Goal: Find contact information: Obtain details needed to contact an individual or organization

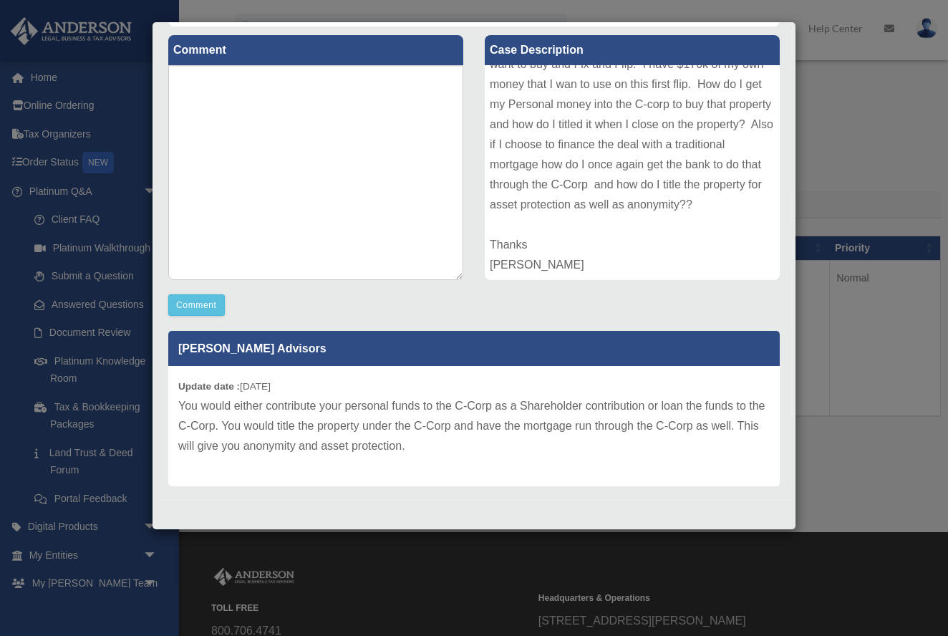
scroll to position [76, 0]
click at [821, 397] on div "Case Detail × Platinum LLC Question Case Number 01114525 Created Date [DATE] St…" at bounding box center [474, 318] width 948 height 636
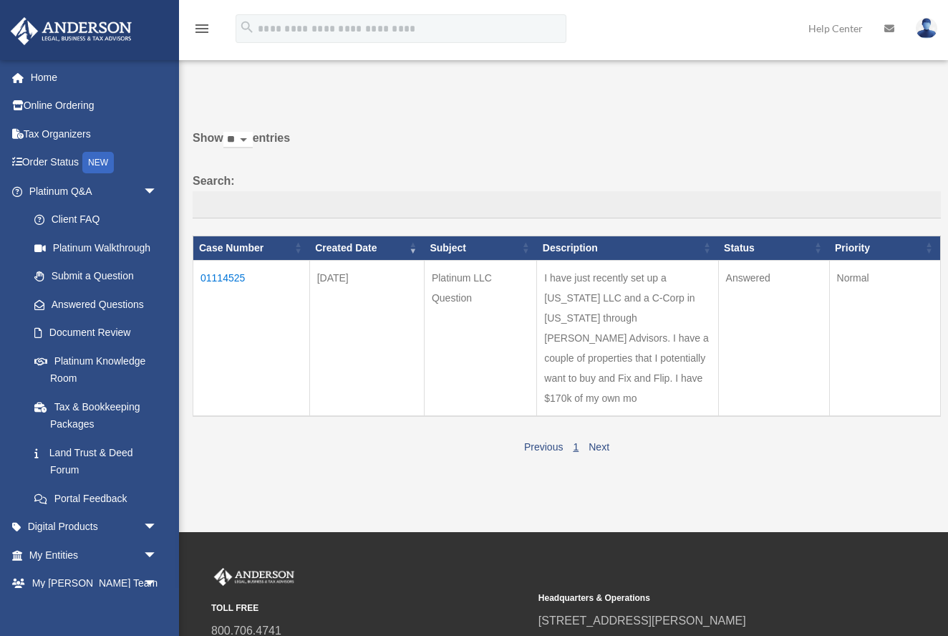
scroll to position [2, 0]
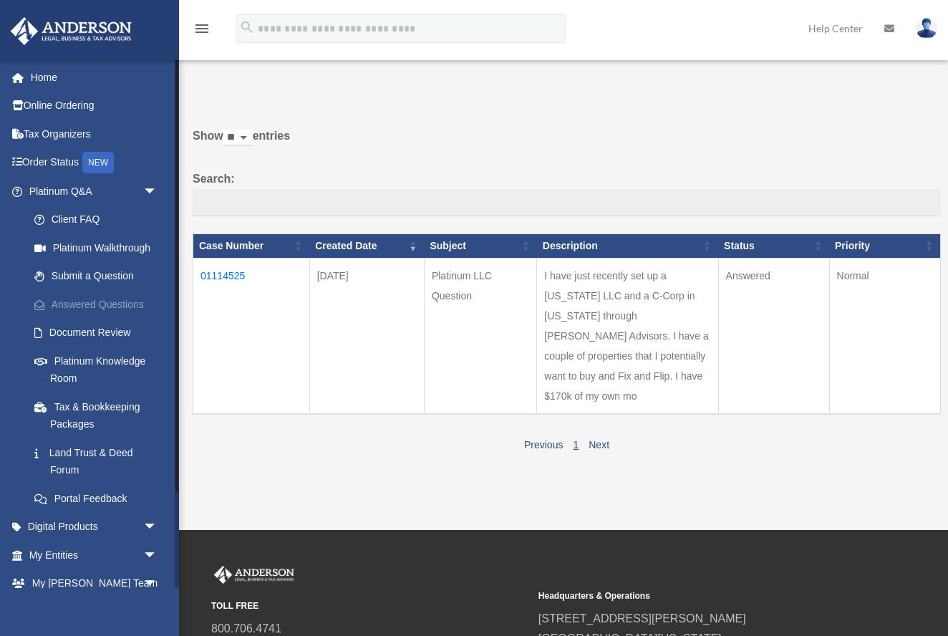
click at [71, 299] on link "Answered Questions" at bounding box center [99, 304] width 159 height 29
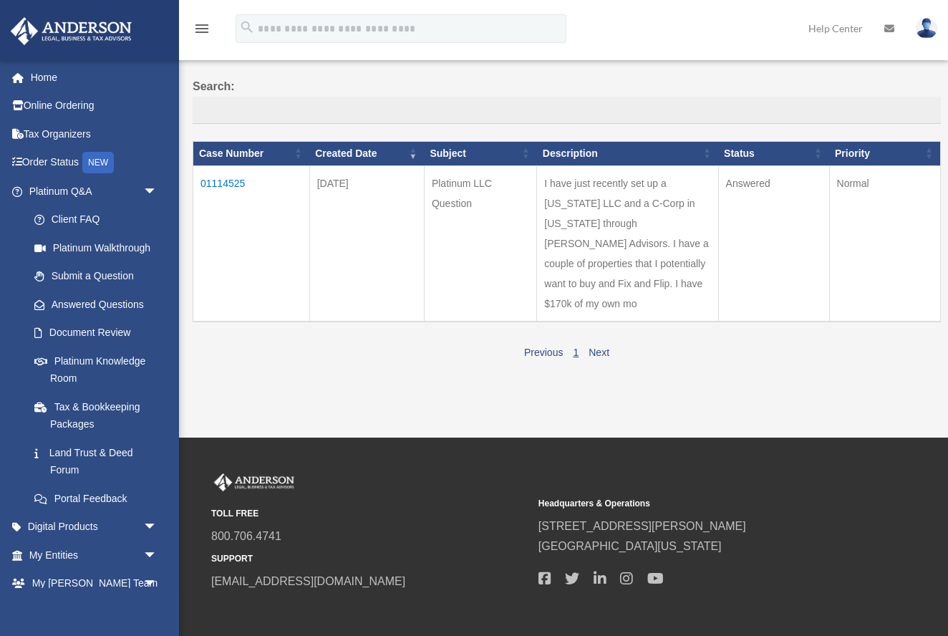
scroll to position [94, 0]
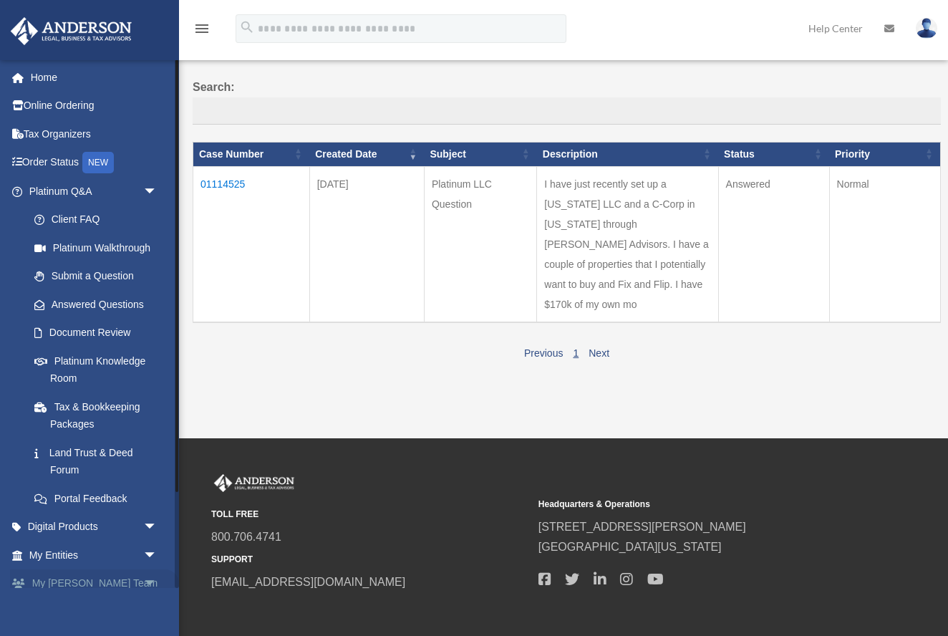
click at [127, 579] on link "My Anderson Team arrow_drop_down" at bounding box center [94, 583] width 169 height 29
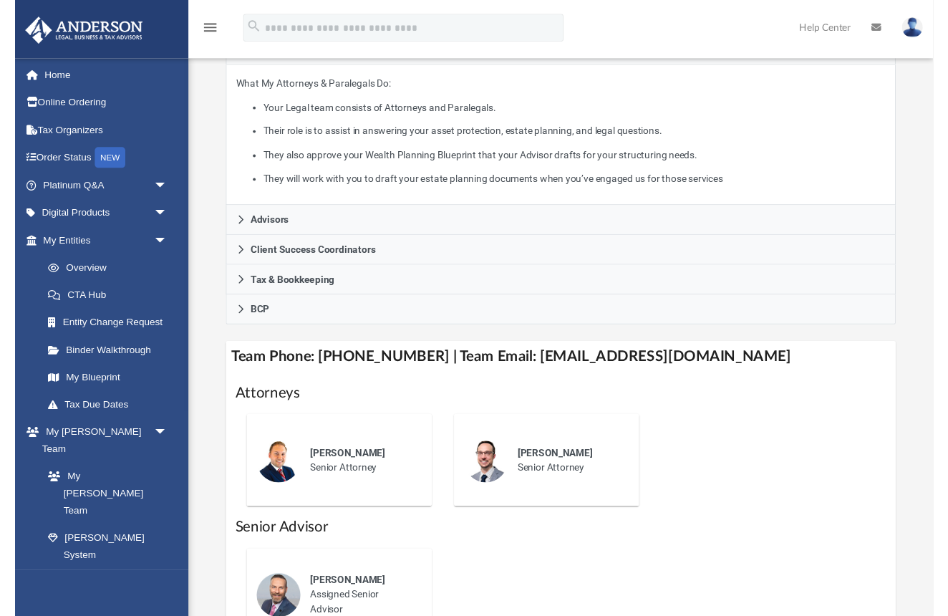
scroll to position [311, 0]
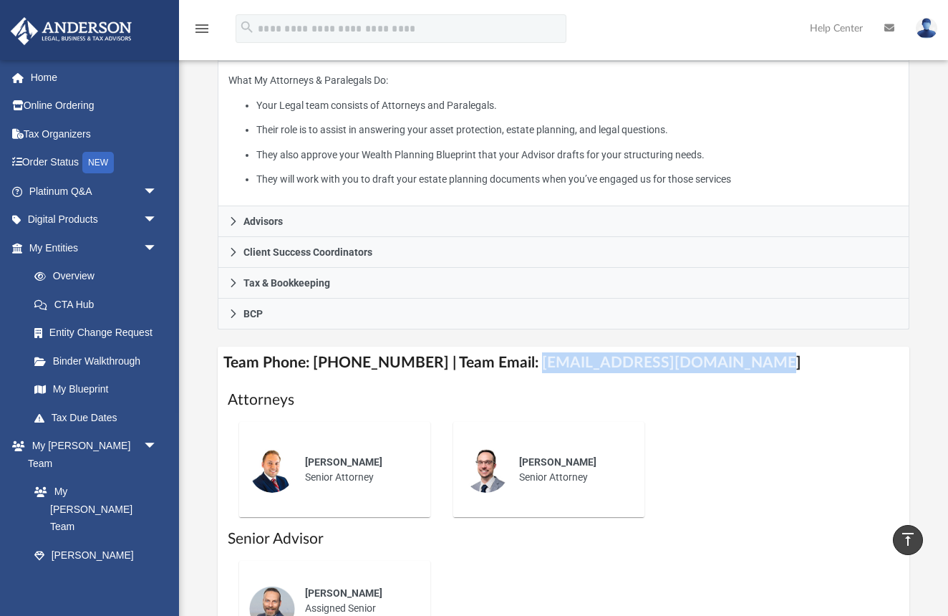
drag, startPoint x: 513, startPoint y: 339, endPoint x: 680, endPoint y: 354, distance: 167.5
click at [680, 354] on h4 "Team Phone: [PHONE_NUMBER] | Team Email: [EMAIL_ADDRESS][DOMAIN_NAME]" at bounding box center [564, 363] width 692 height 32
copy h4 "myteam@andersonadvisors.com"
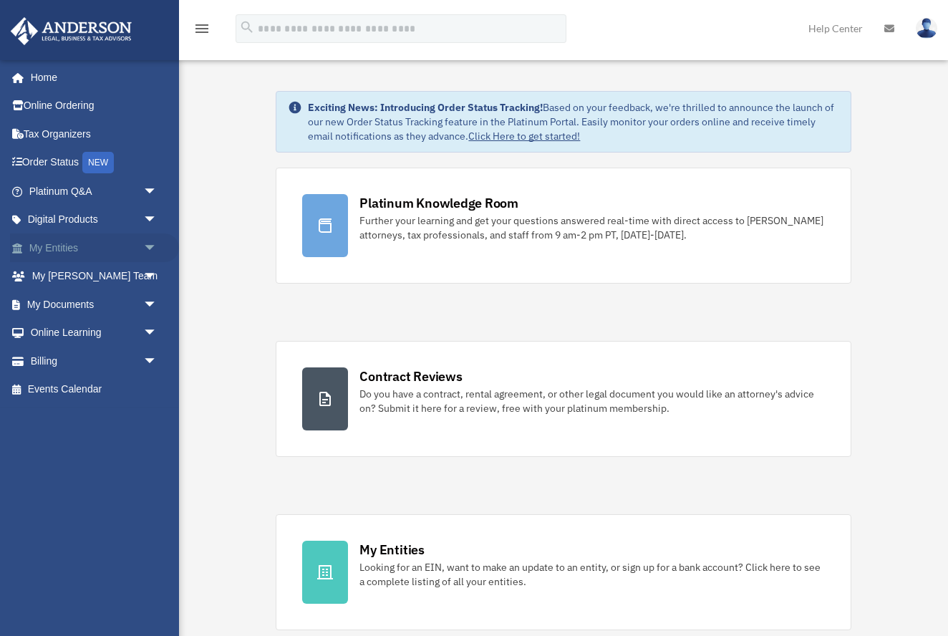
click at [148, 249] on span "arrow_drop_down" at bounding box center [157, 247] width 29 height 29
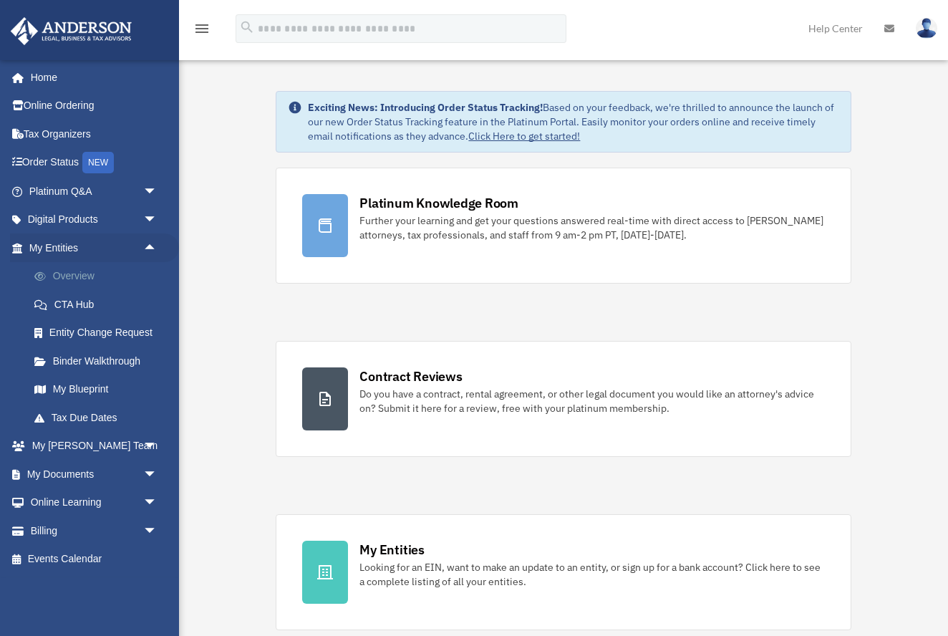
click at [83, 274] on link "Overview" at bounding box center [99, 276] width 159 height 29
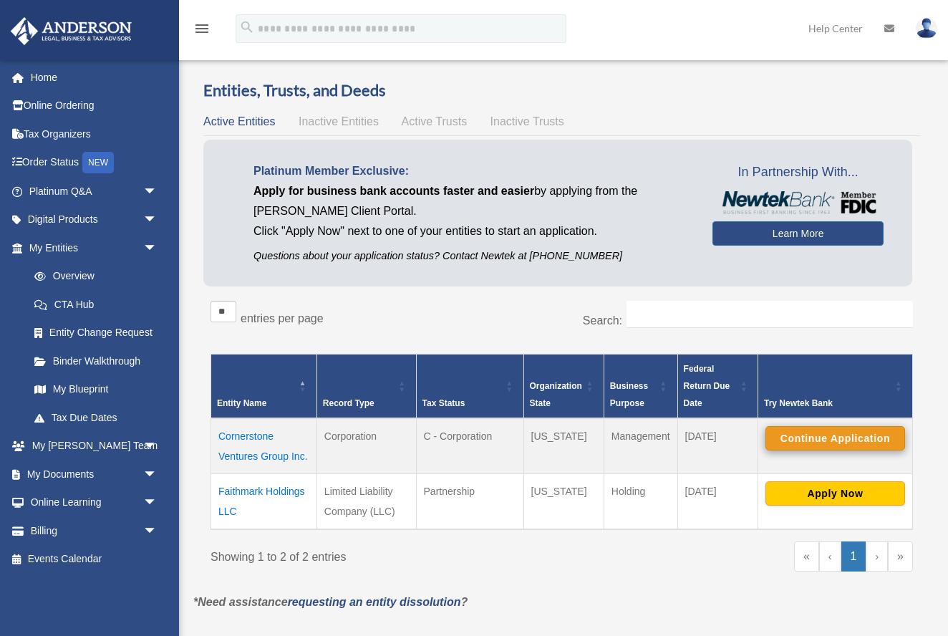
click at [819, 435] on button "Continue Application" at bounding box center [836, 438] width 140 height 24
